Goal: Information Seeking & Learning: Learn about a topic

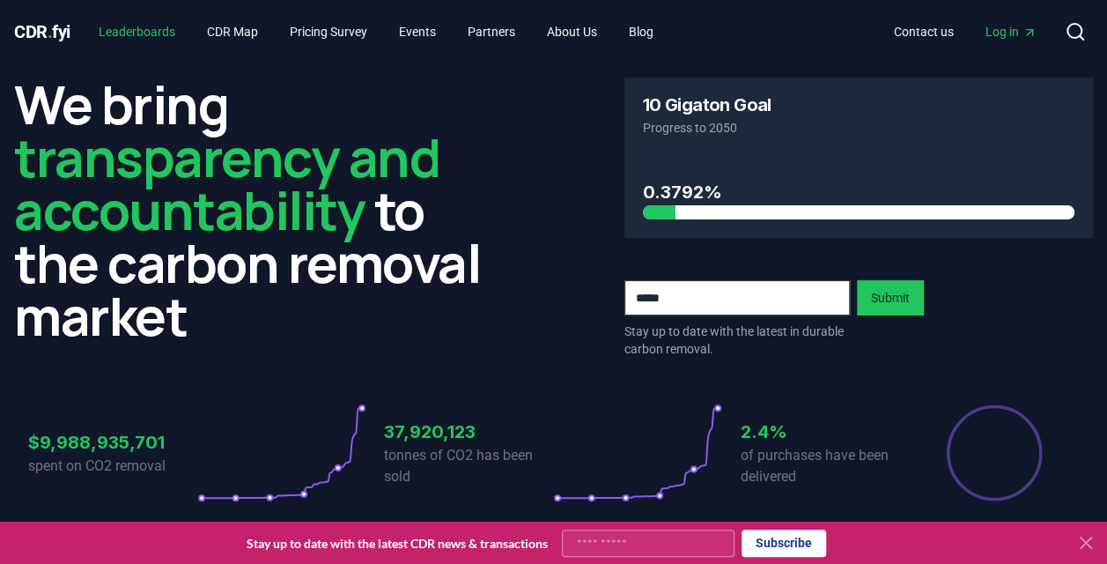
click at [181, 34] on link "Leaderboards" at bounding box center [137, 32] width 105 height 32
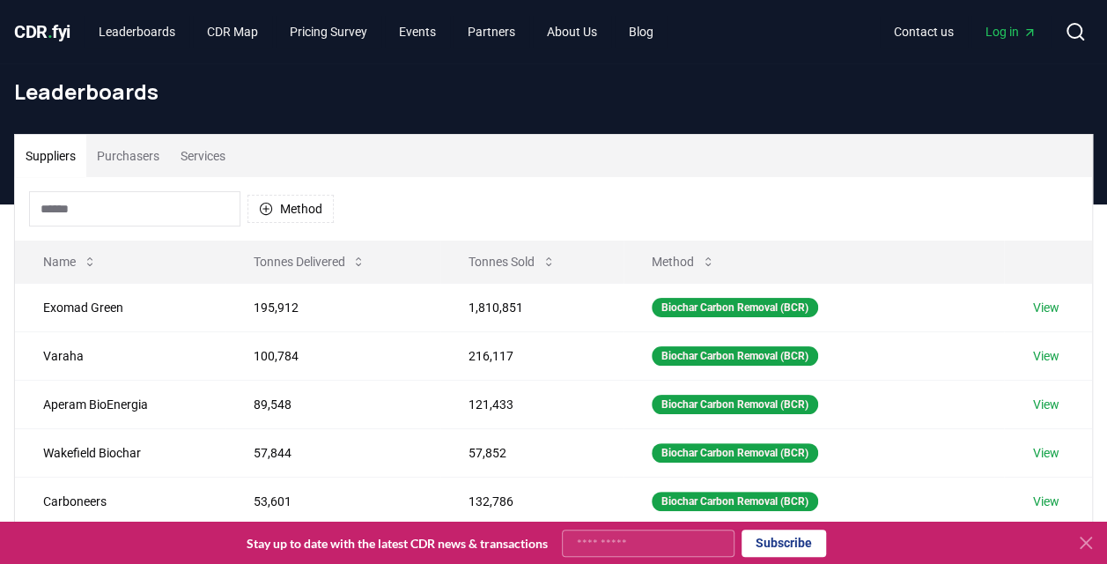
click at [157, 197] on input at bounding box center [134, 208] width 211 height 35
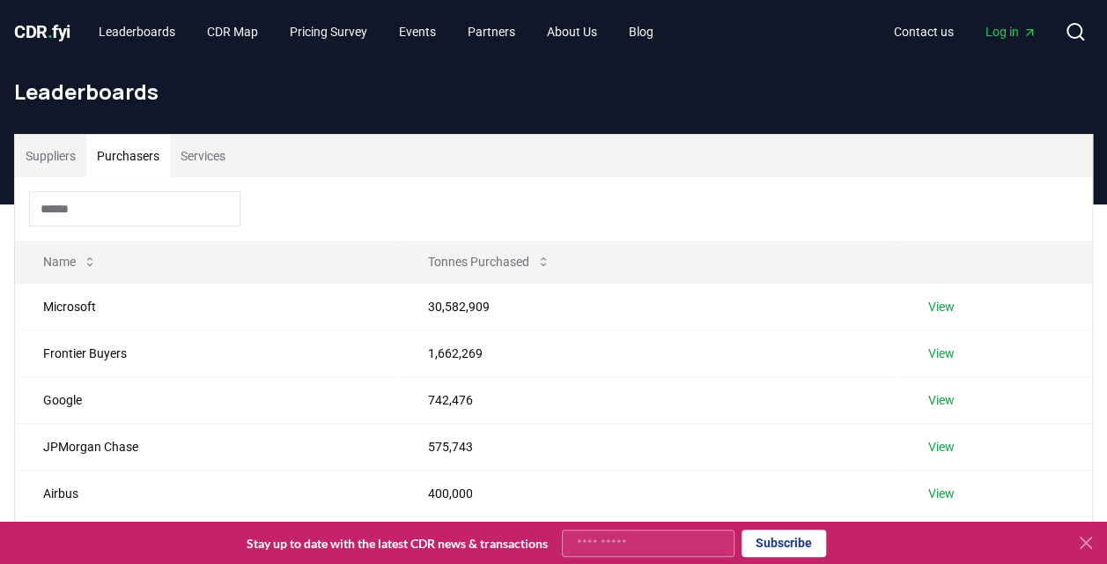
click at [139, 154] on button "Purchasers" at bounding box center [128, 156] width 84 height 42
click at [133, 208] on input at bounding box center [134, 208] width 211 height 35
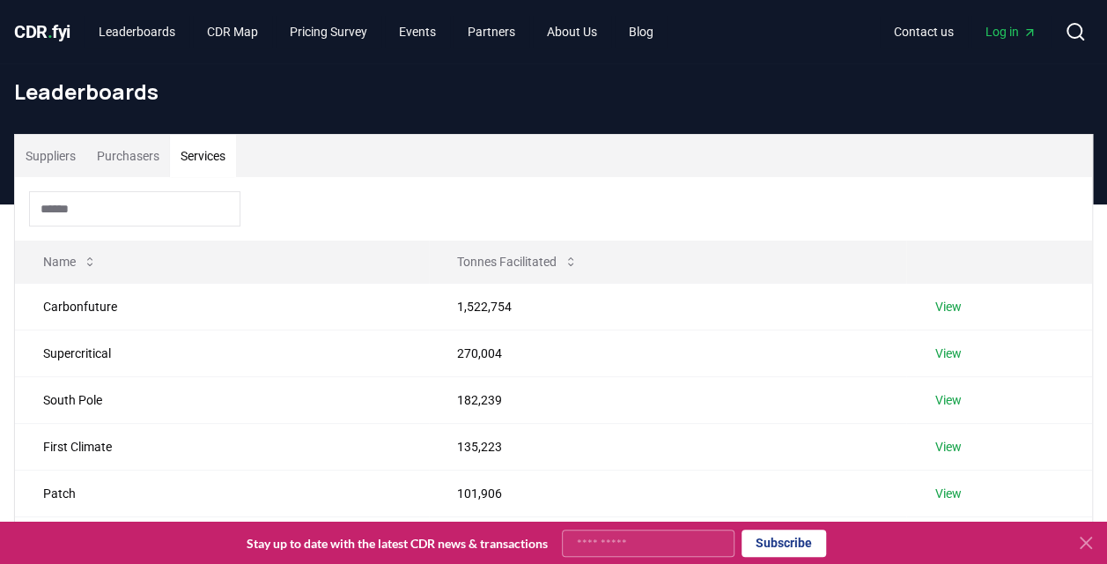
click at [196, 164] on button "Services" at bounding box center [203, 156] width 66 height 42
click at [126, 157] on button "Purchasers" at bounding box center [128, 156] width 84 height 42
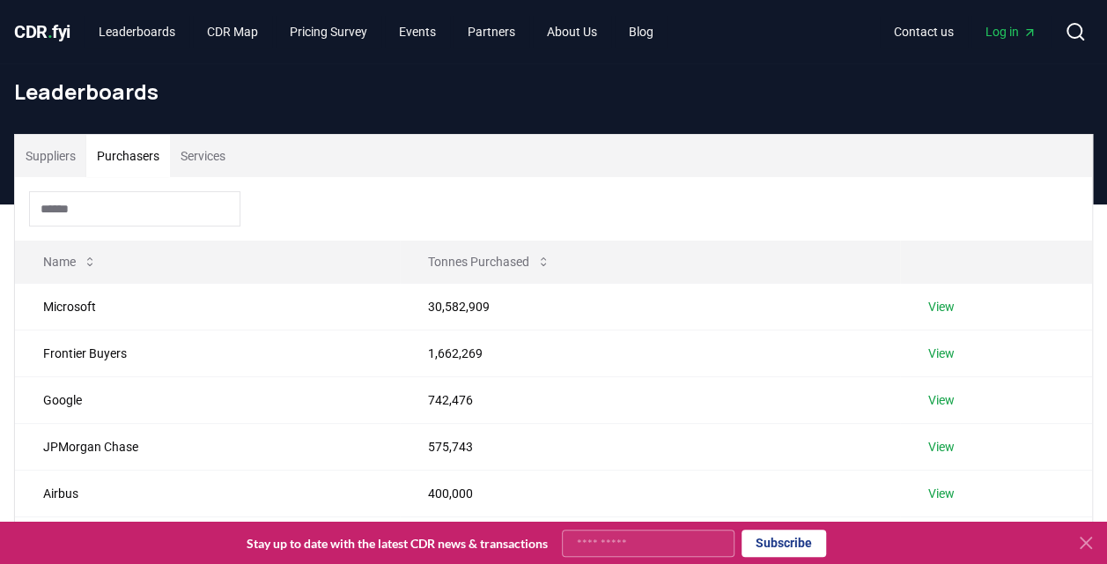
click at [132, 208] on input at bounding box center [134, 208] width 211 height 35
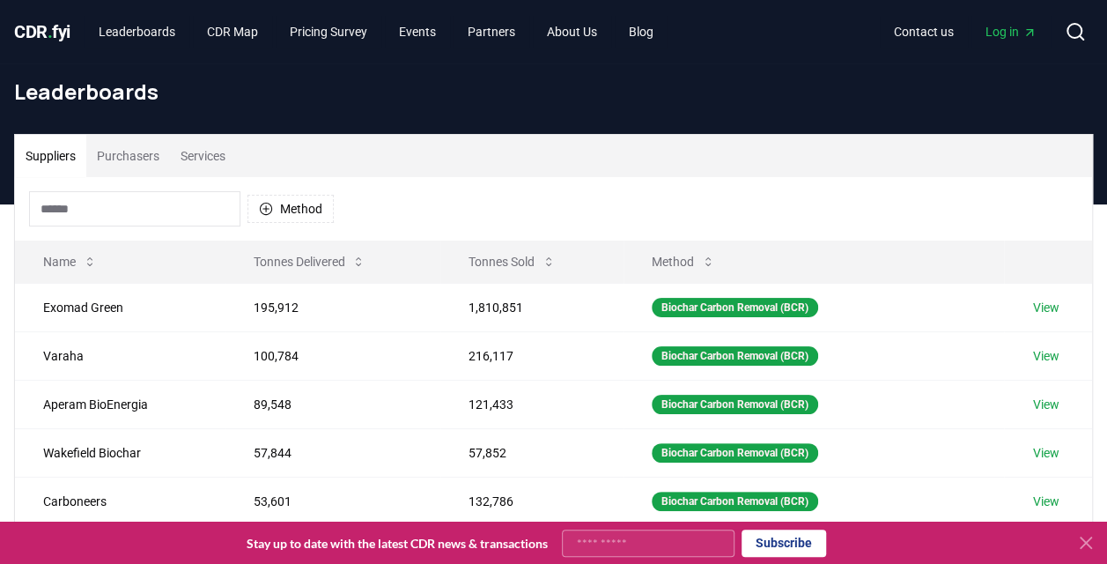
click at [43, 171] on button "Suppliers" at bounding box center [50, 156] width 71 height 42
click at [108, 196] on input at bounding box center [134, 208] width 211 height 35
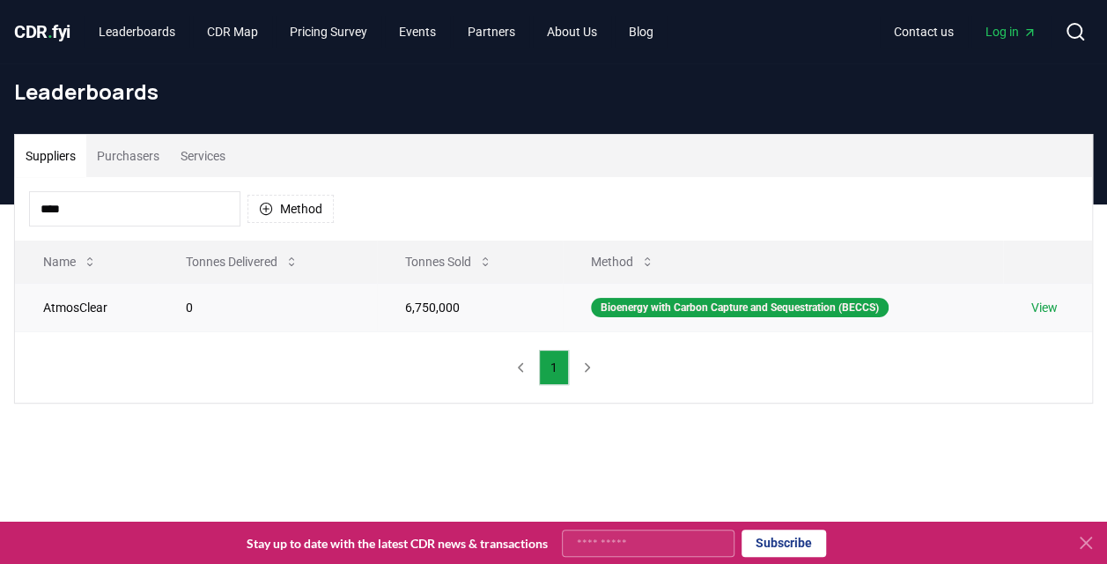
type input "****"
click at [49, 303] on td "AtmosClear" at bounding box center [86, 307] width 143 height 48
click at [1045, 301] on link "View" at bounding box center [1045, 308] width 26 height 18
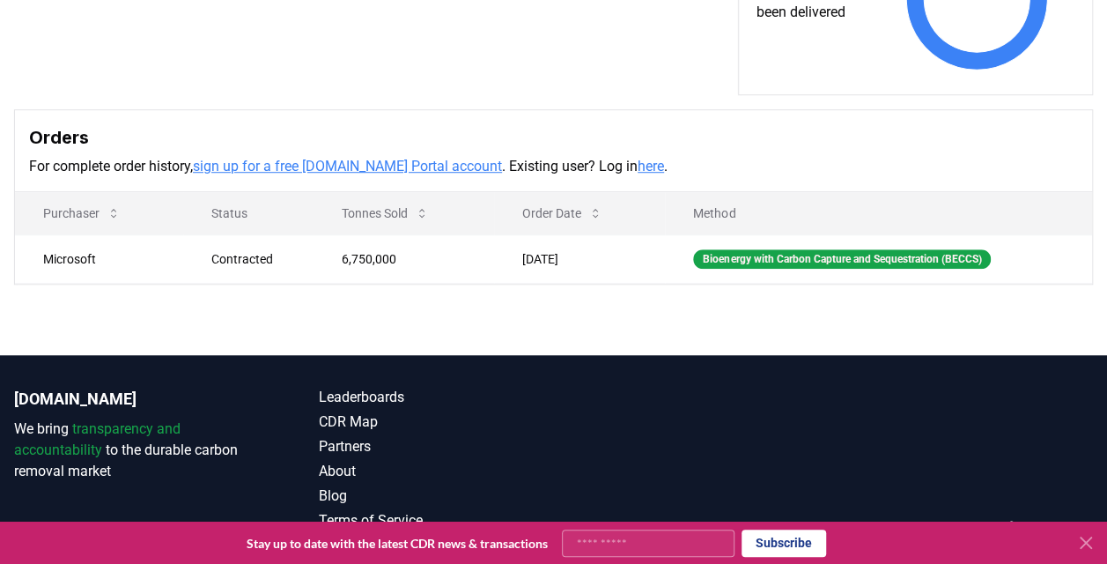
scroll to position [551, 0]
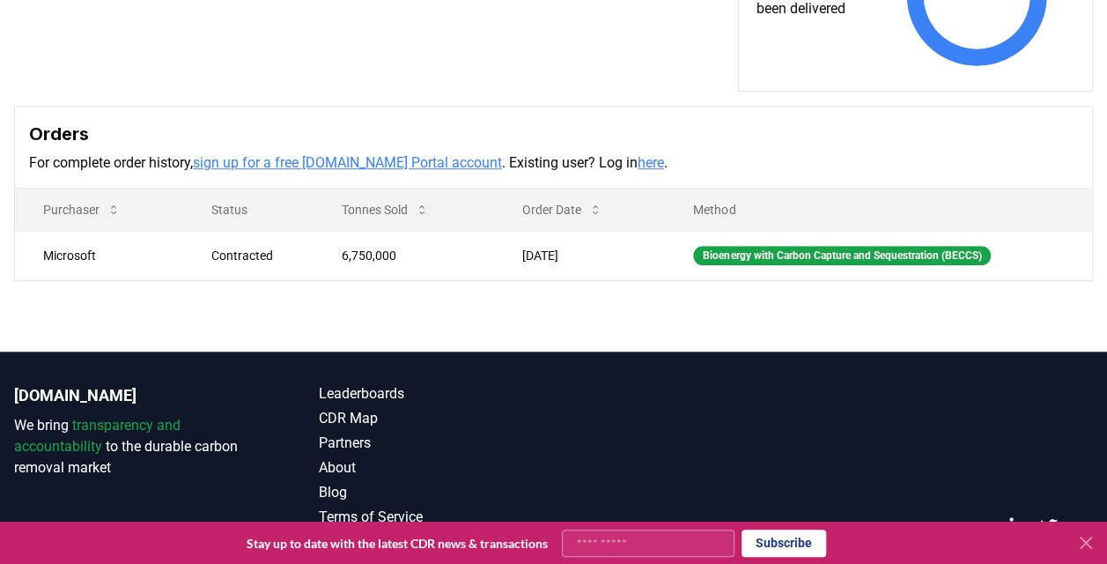
click at [638, 171] on link "here" at bounding box center [651, 162] width 26 height 17
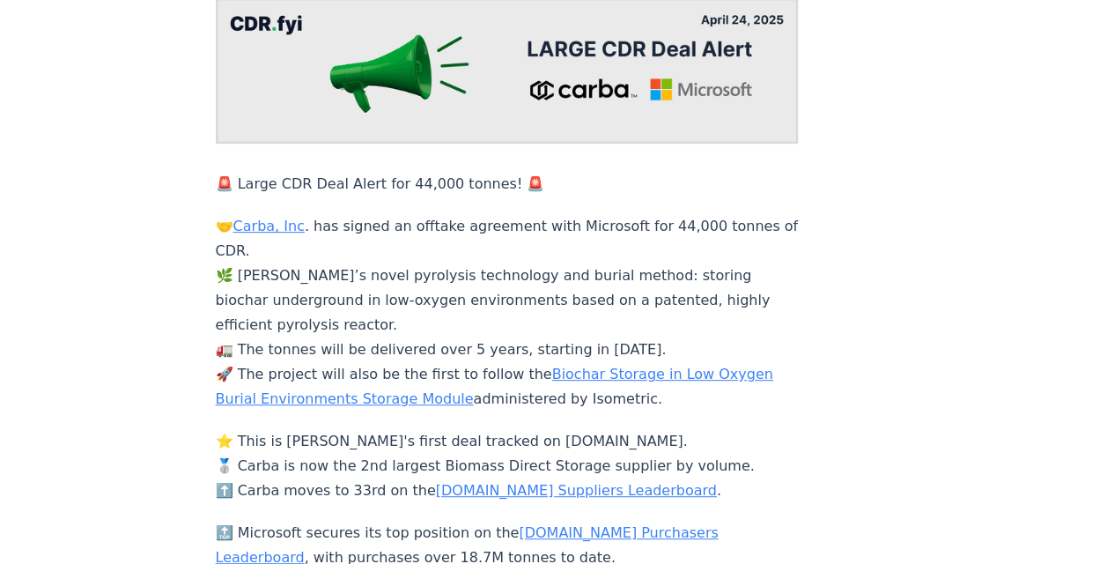
scroll to position [204, 0]
